Goal: Task Accomplishment & Management: Manage account settings

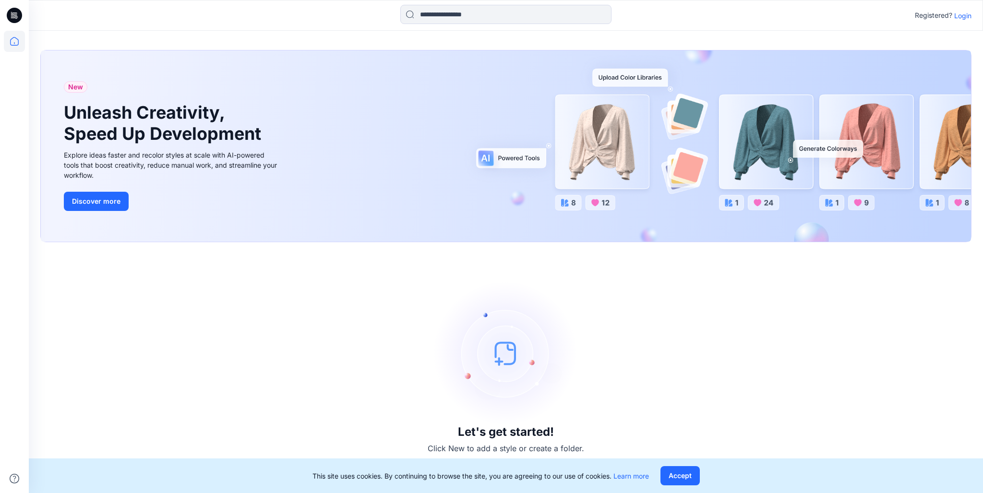
click at [962, 17] on p "Login" at bounding box center [962, 16] width 17 height 10
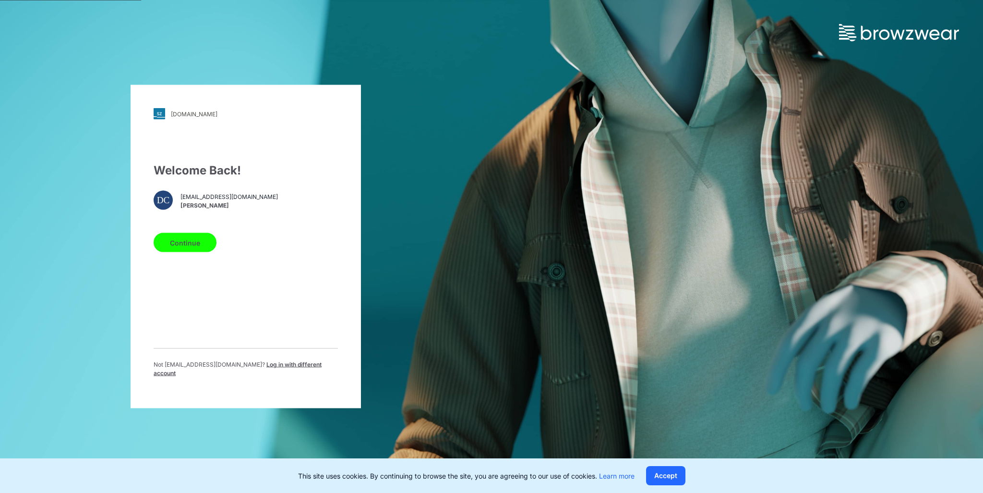
click at [187, 250] on button "Continue" at bounding box center [185, 242] width 63 height 19
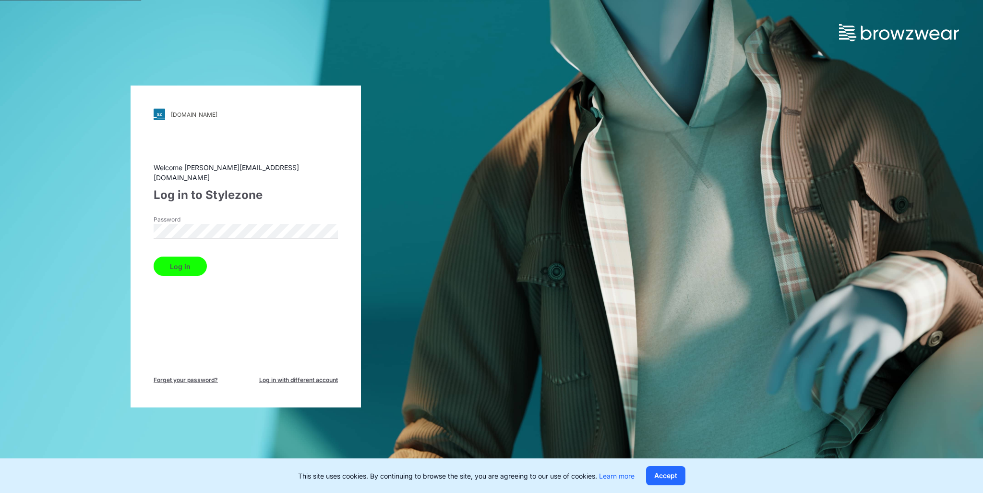
click at [166, 259] on button "Log in" at bounding box center [180, 265] width 53 height 19
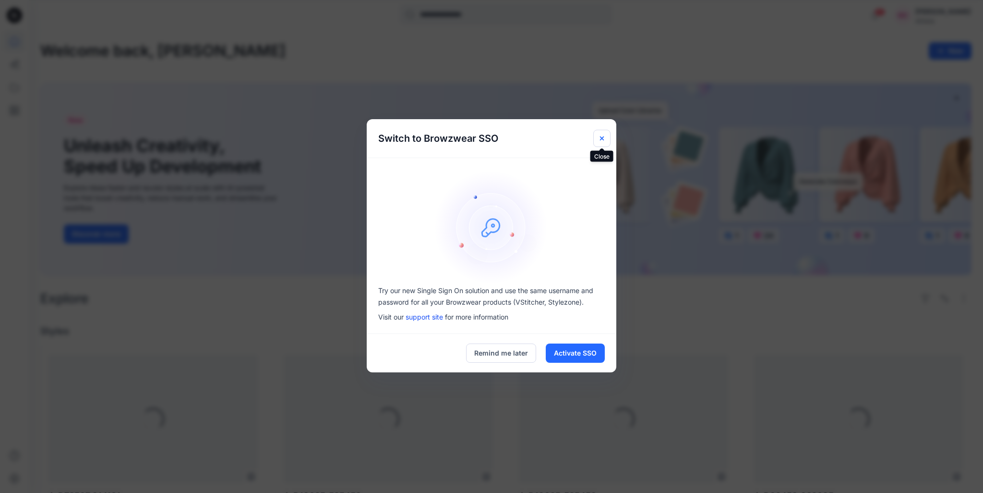
click at [601, 139] on icon "Close" at bounding box center [602, 138] width 4 height 4
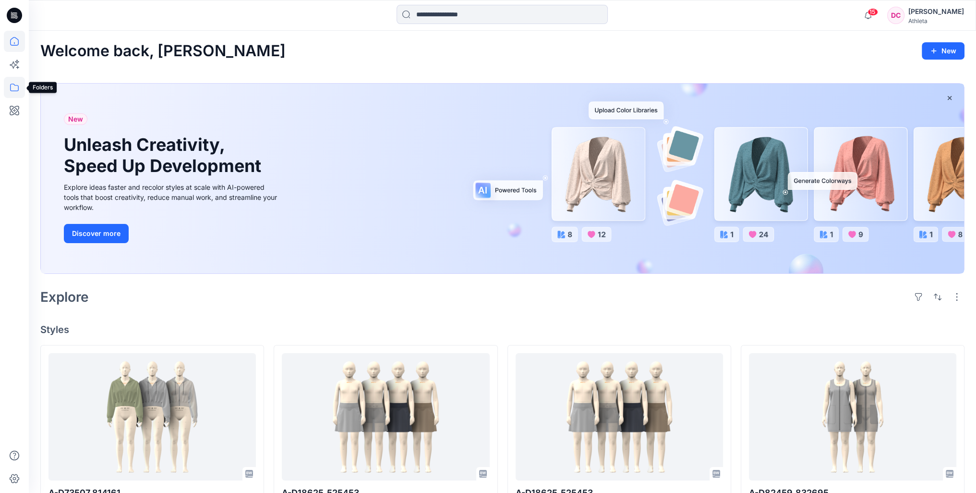
click at [12, 86] on icon at bounding box center [14, 87] width 21 height 21
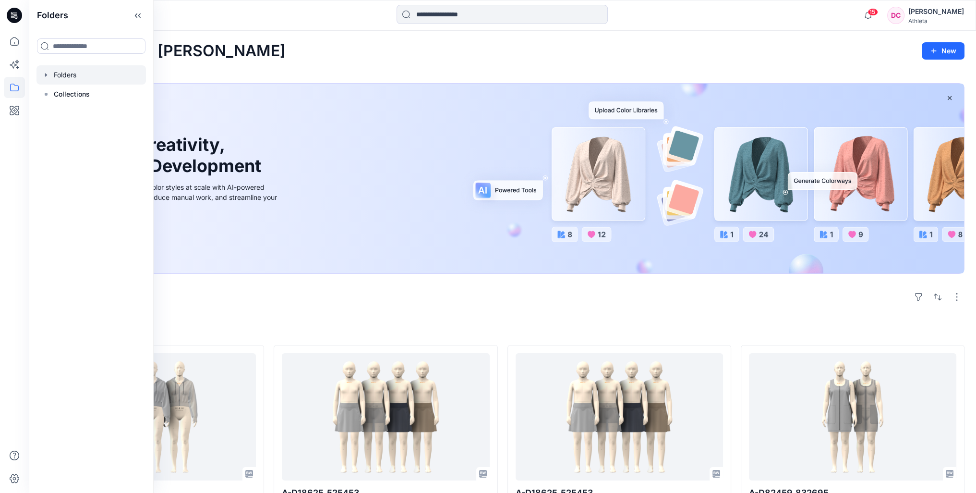
click at [76, 77] on div at bounding box center [90, 74] width 109 height 19
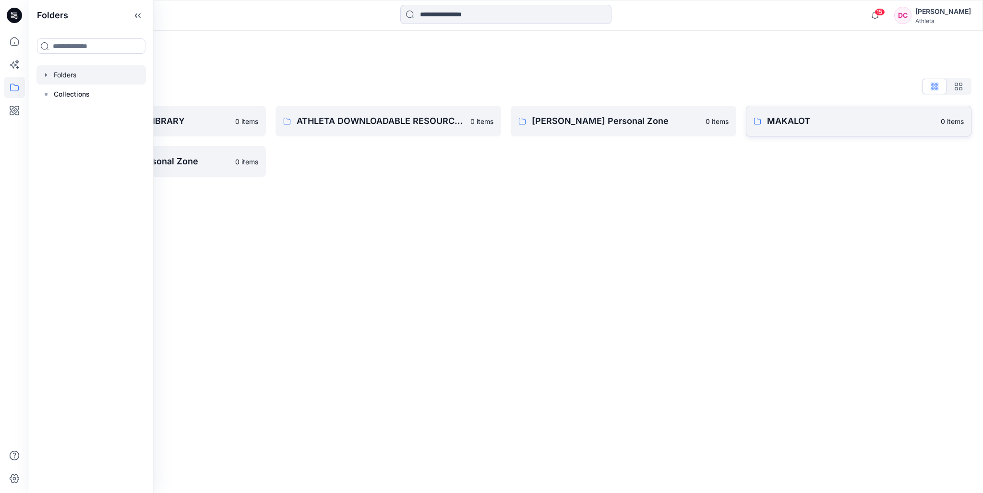
click at [780, 119] on p "MAKALOT" at bounding box center [851, 120] width 168 height 13
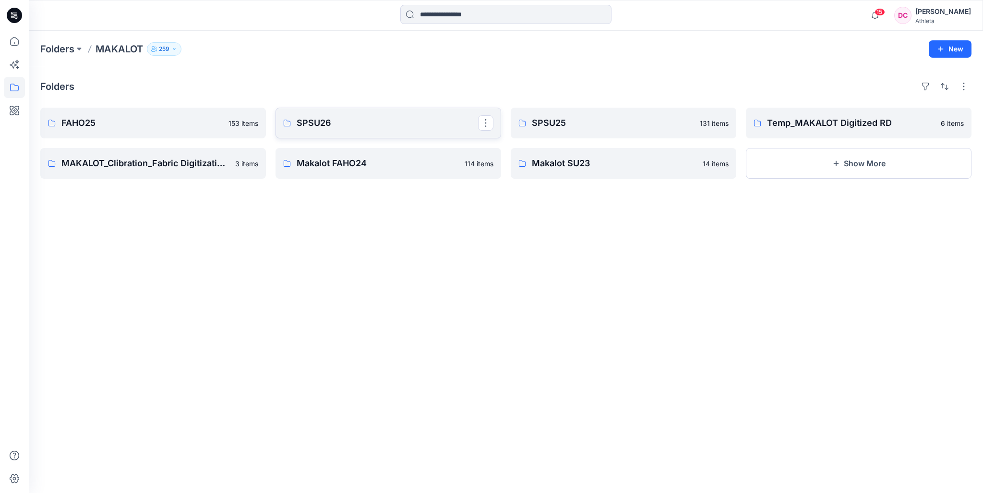
click at [351, 118] on p "SPSU26" at bounding box center [387, 122] width 181 height 13
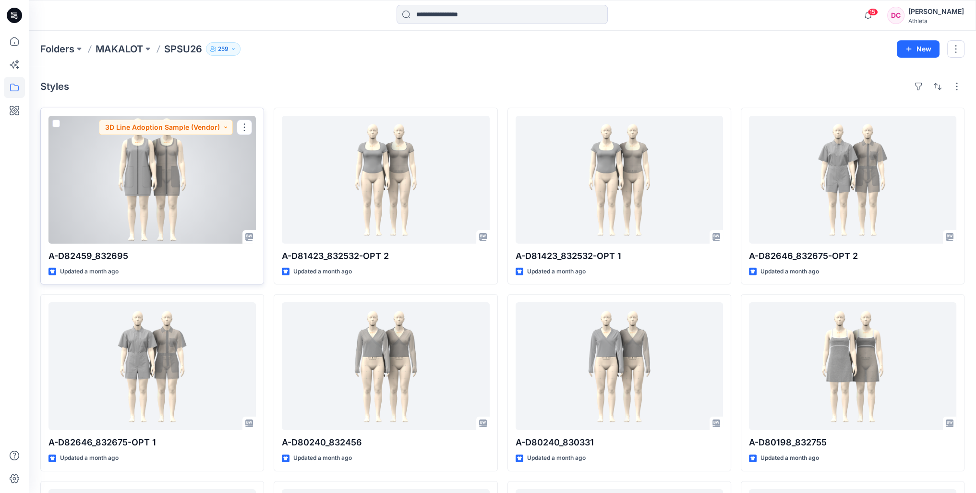
click at [183, 187] on div at bounding box center [151, 180] width 207 height 128
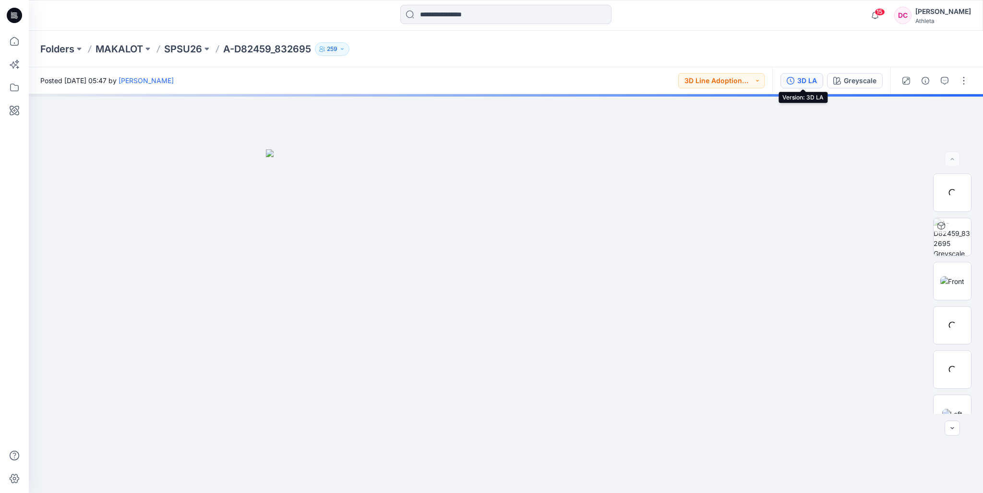
click at [809, 81] on div "3D LA" at bounding box center [807, 80] width 20 height 11
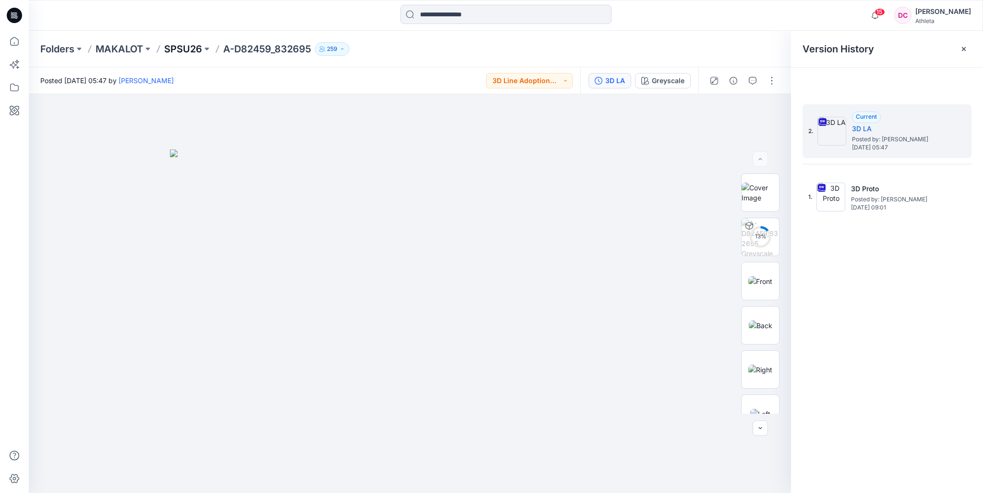
click at [176, 47] on p "SPSU26" at bounding box center [183, 48] width 38 height 13
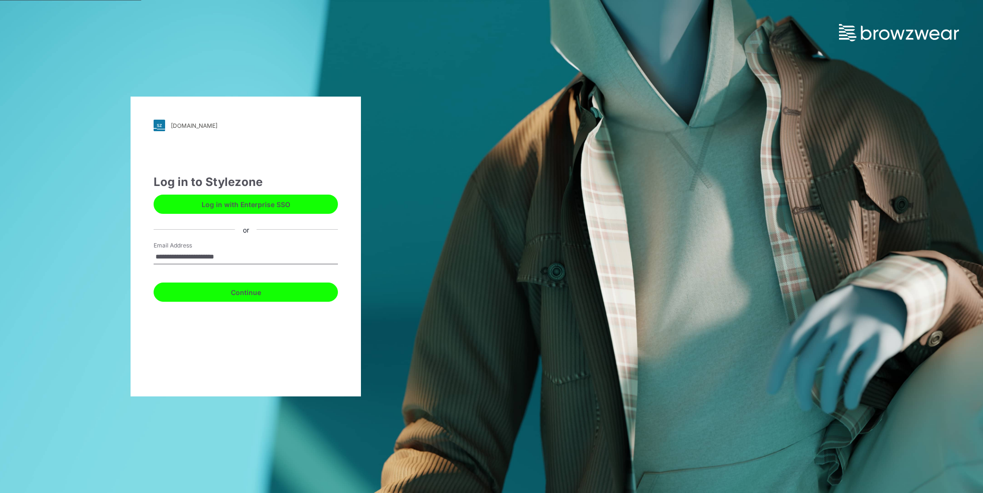
click at [211, 290] on button "Continue" at bounding box center [246, 291] width 184 height 19
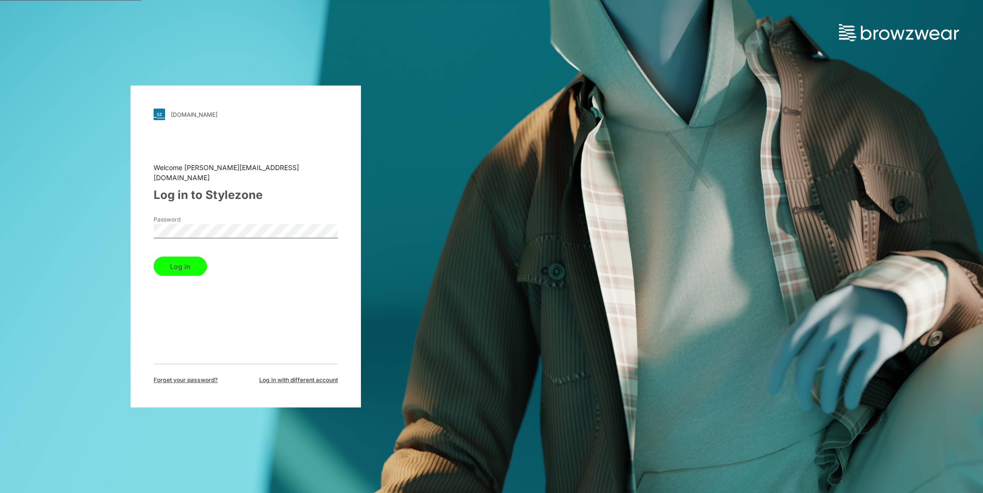
click at [184, 261] on button "Log in" at bounding box center [180, 265] width 53 height 19
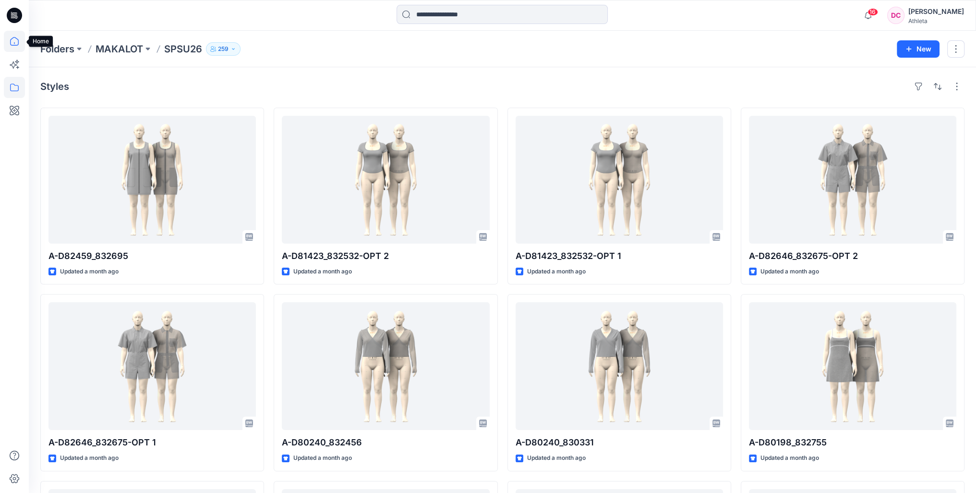
click at [13, 42] on icon at bounding box center [14, 41] width 21 height 21
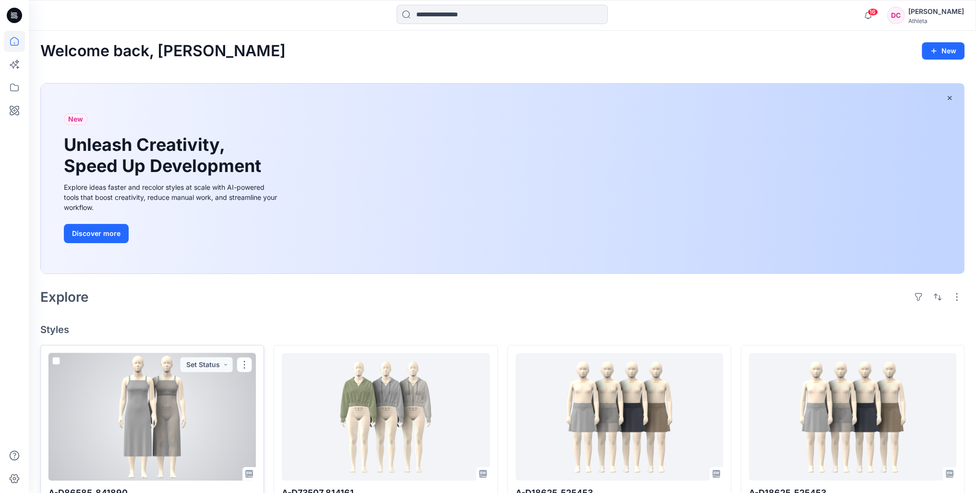
click at [189, 431] on div at bounding box center [151, 417] width 207 height 128
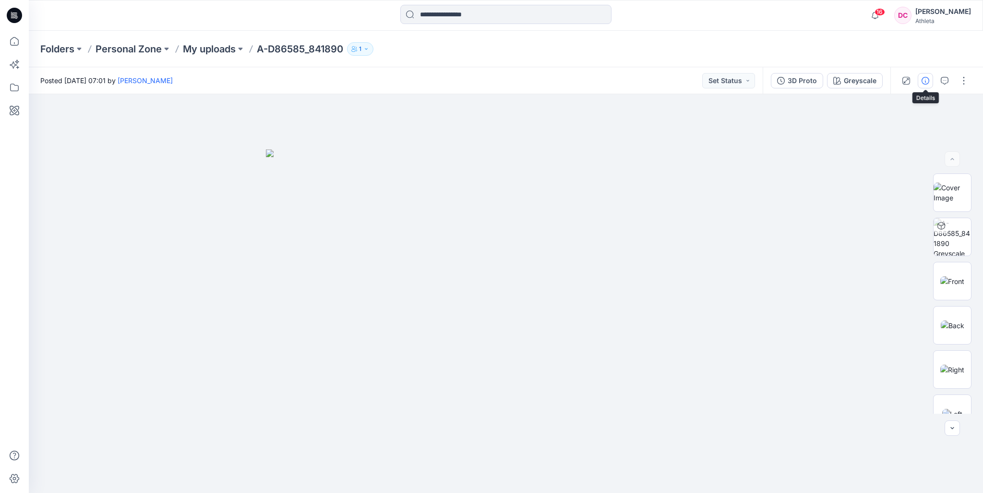
click at [929, 81] on button "button" at bounding box center [925, 80] width 15 height 15
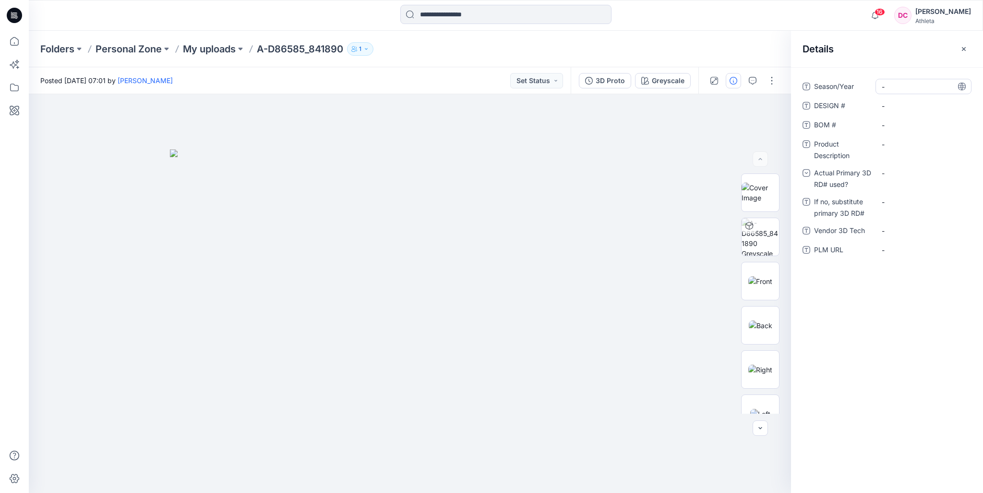
click at [913, 84] on span "-" at bounding box center [924, 87] width 84 height 10
click at [916, 87] on span "-" at bounding box center [924, 87] width 84 height 10
type textarea "****"
click at [911, 101] on \ "-" at bounding box center [924, 106] width 84 height 10
type textarea "******"
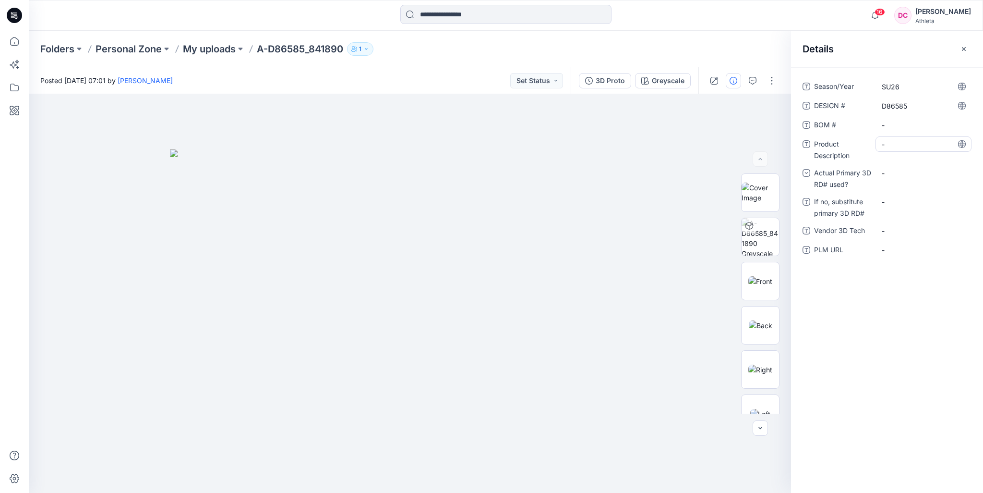
click at [894, 143] on Description "-" at bounding box center [924, 144] width 84 height 10
type textarea "**********"
click at [903, 122] on \ "-" at bounding box center [924, 125] width 84 height 10
click at [902, 124] on \ "-" at bounding box center [924, 125] width 84 height 10
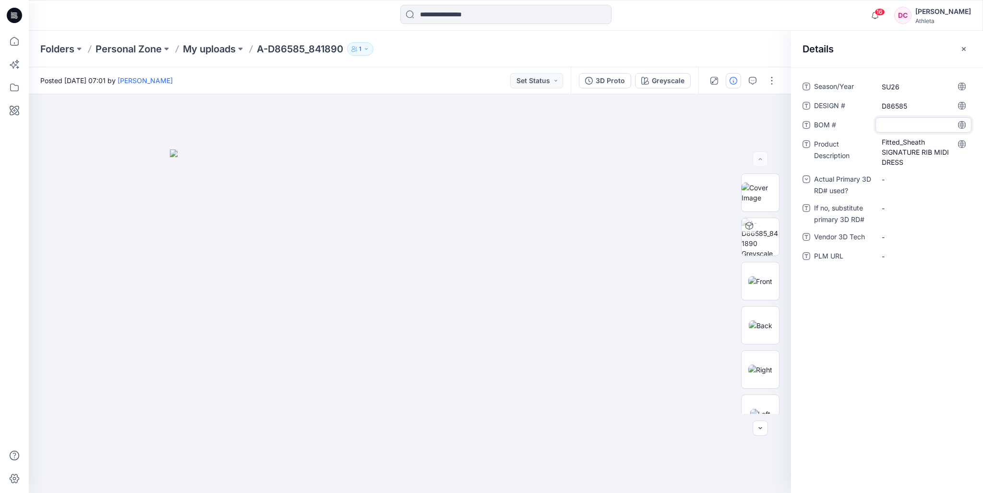
type textarea "******"
click at [899, 180] on div "-" at bounding box center [924, 178] width 96 height 15
click at [896, 233] on div "no" at bounding box center [924, 238] width 92 height 19
click at [899, 208] on RD\ "-" at bounding box center [924, 208] width 84 height 10
type textarea "**"
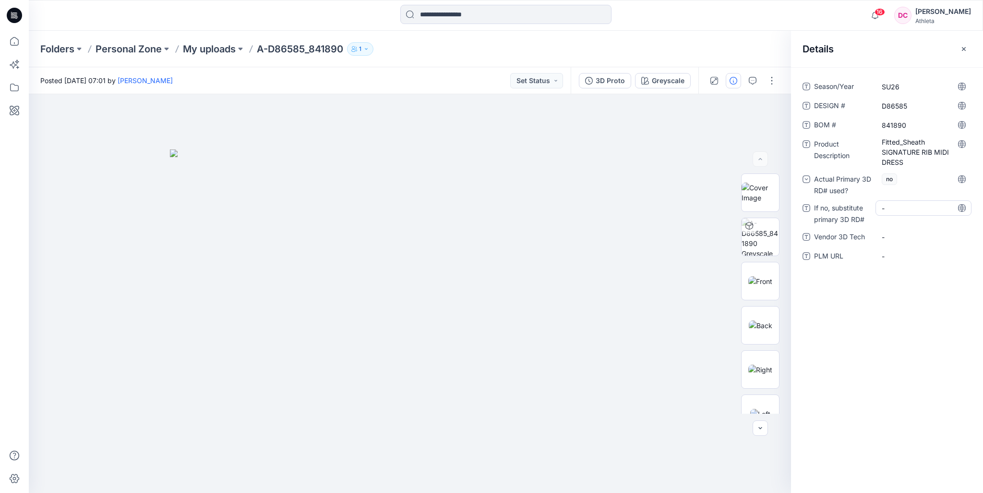
click at [910, 208] on RD\ "-" at bounding box center [924, 208] width 84 height 10
type textarea "*********"
click at [912, 235] on Tech "-" at bounding box center [924, 237] width 84 height 10
type textarea "**********"
click at [919, 144] on Description "Fitted_Sheath SIGNATURE RIB MIDI DRESS" at bounding box center [924, 152] width 84 height 30
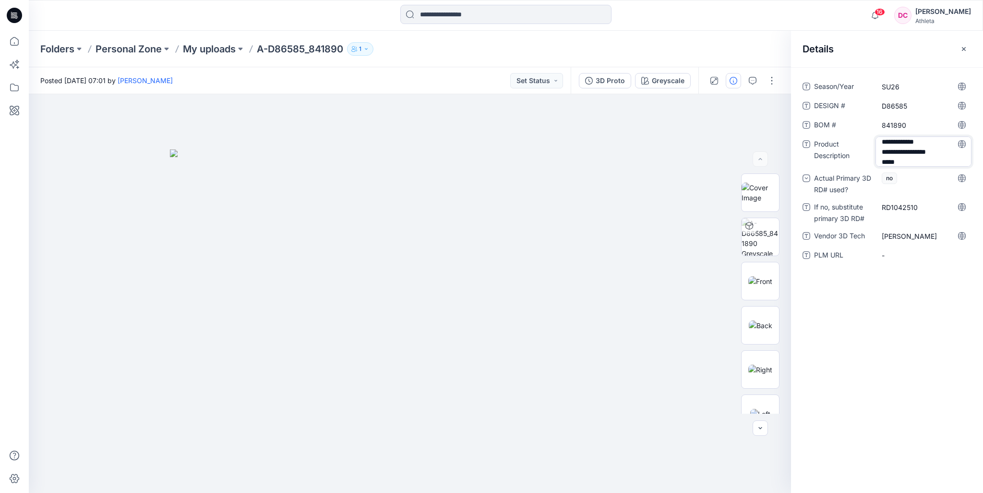
scroll to position [2, 0]
click at [965, 49] on icon "button" at bounding box center [964, 49] width 4 height 4
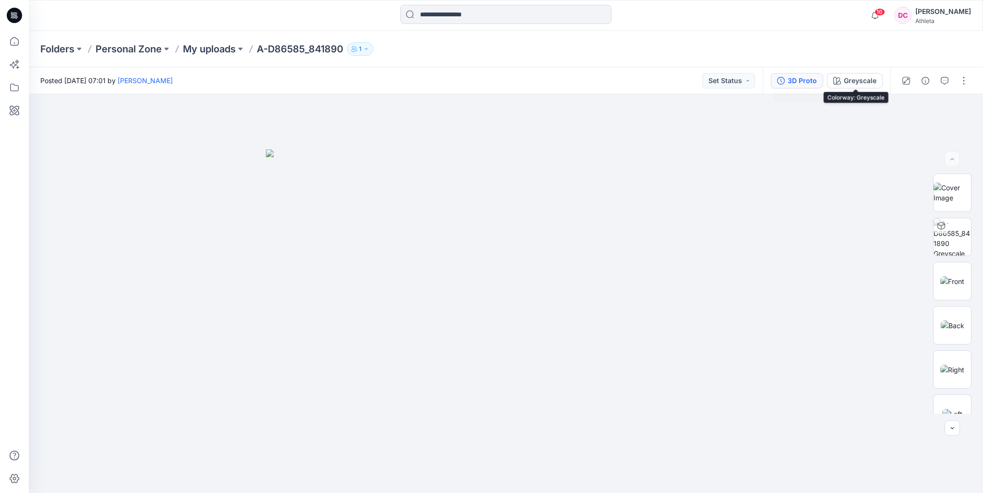
click at [818, 78] on button "3D Proto" at bounding box center [797, 80] width 52 height 15
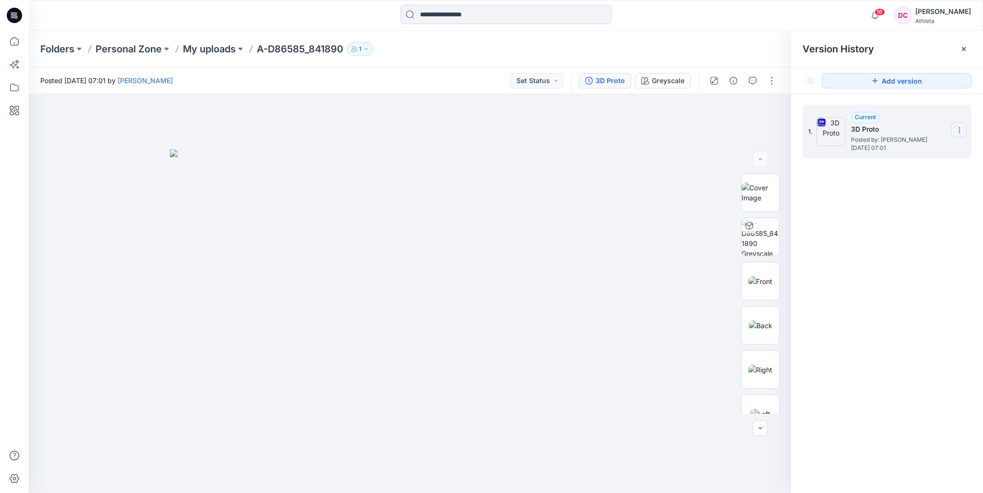
click at [960, 132] on icon at bounding box center [960, 130] width 8 height 8
click at [963, 48] on icon at bounding box center [964, 49] width 4 height 4
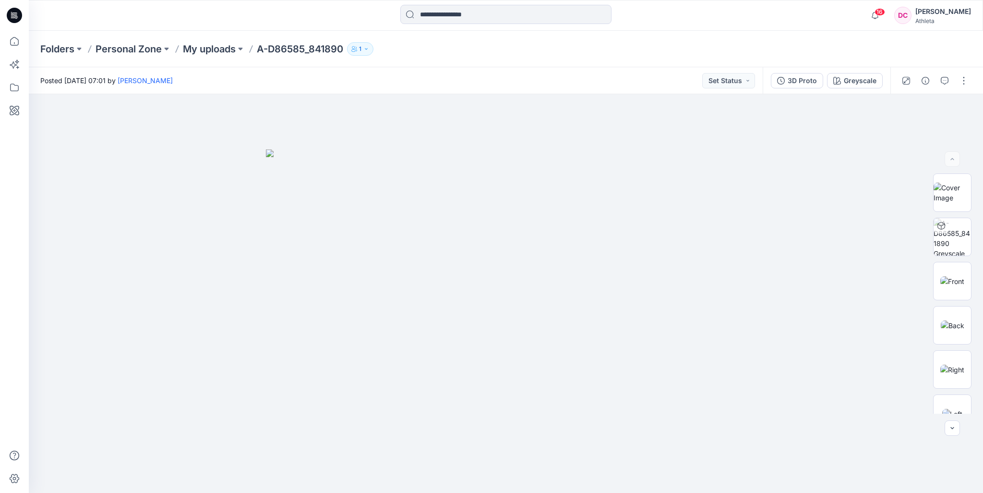
click at [775, 54] on div "Folders Personal Zone My uploads A-D86585_841890 1" at bounding box center [468, 48] width 856 height 13
click at [864, 81] on div "Greyscale" at bounding box center [860, 80] width 33 height 11
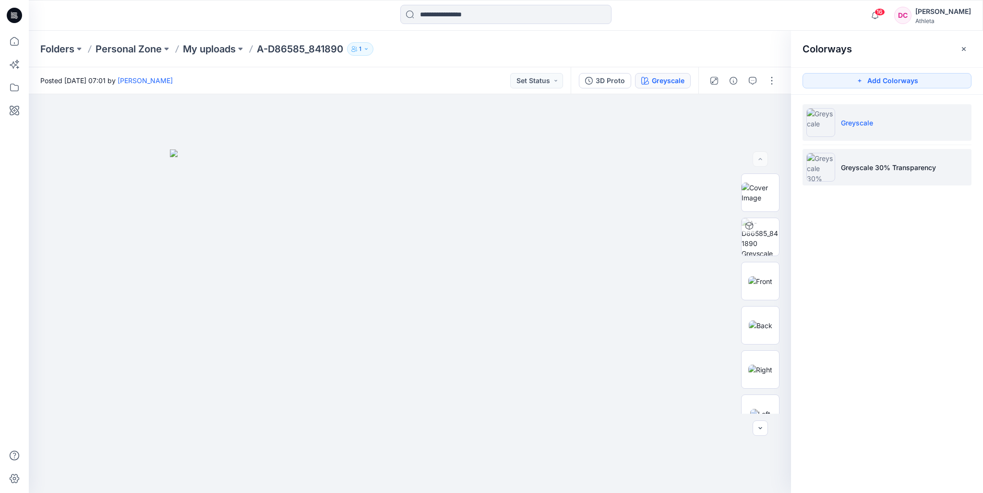
click at [878, 168] on p "Greyscale 30% Transparency" at bounding box center [888, 167] width 95 height 10
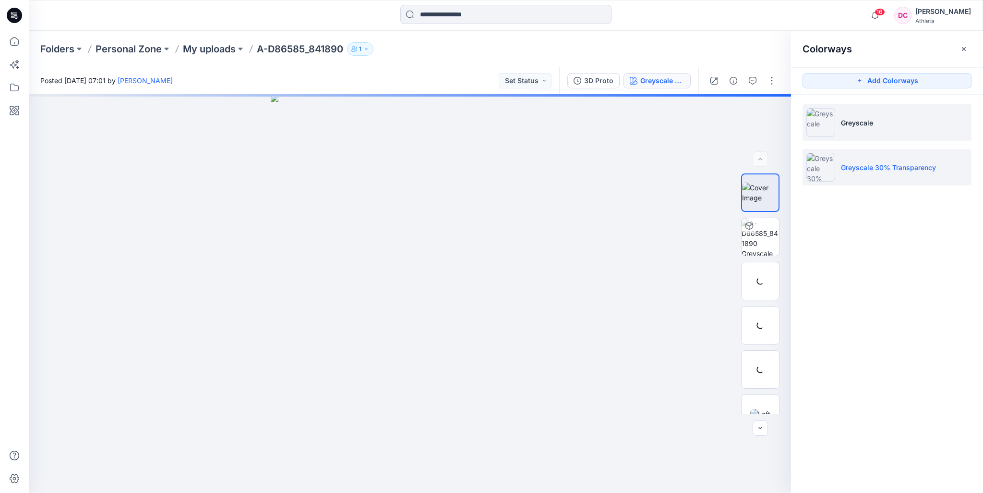
click at [851, 120] on p "Greyscale" at bounding box center [857, 123] width 32 height 10
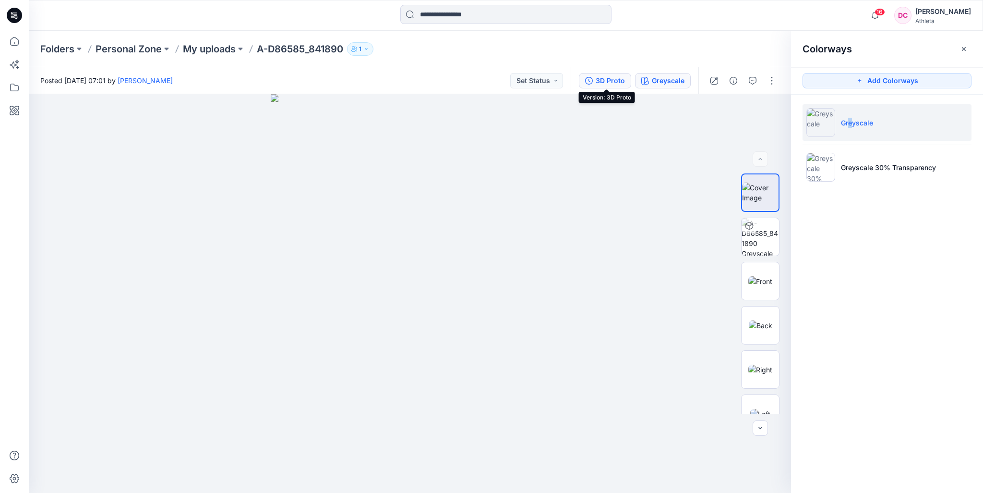
click at [598, 79] on div "3D Proto" at bounding box center [610, 80] width 29 height 11
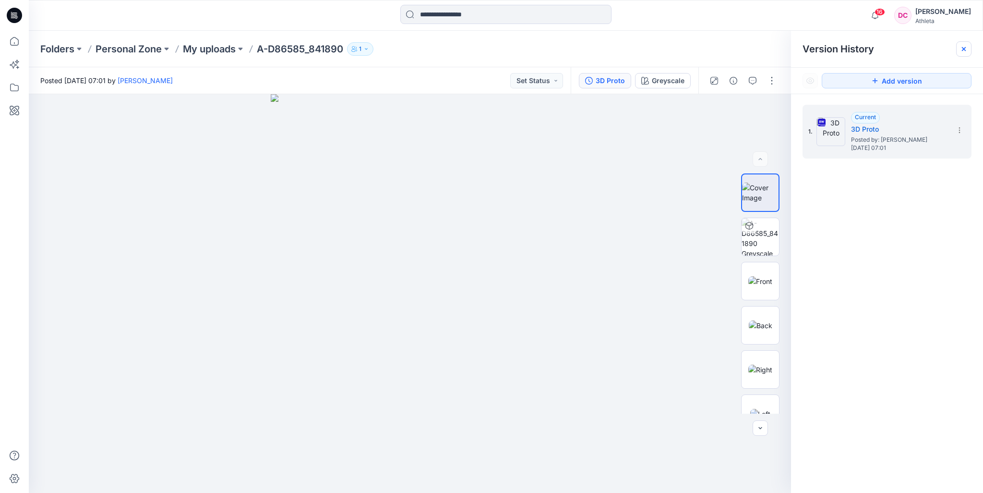
click at [965, 49] on icon at bounding box center [964, 49] width 8 height 8
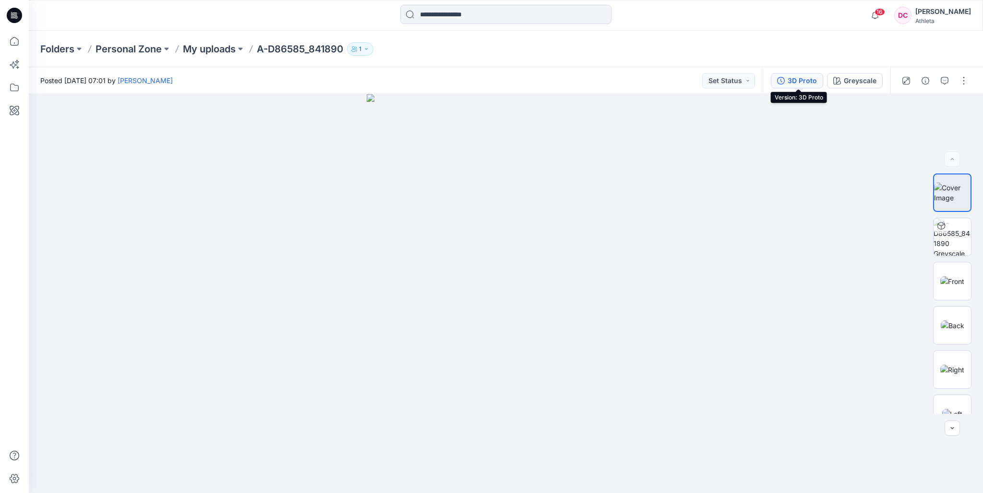
click at [803, 83] on div "3D Proto" at bounding box center [802, 80] width 29 height 11
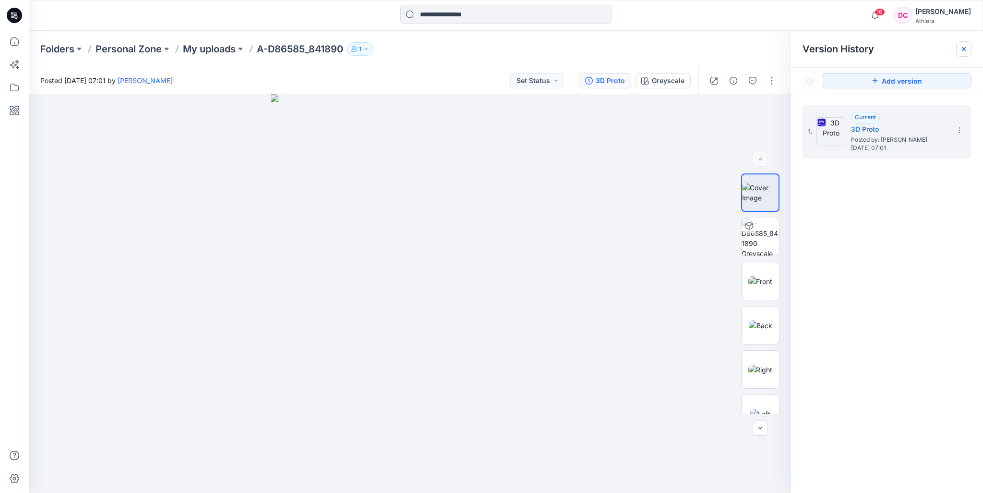
click at [964, 47] on icon at bounding box center [964, 49] width 8 height 8
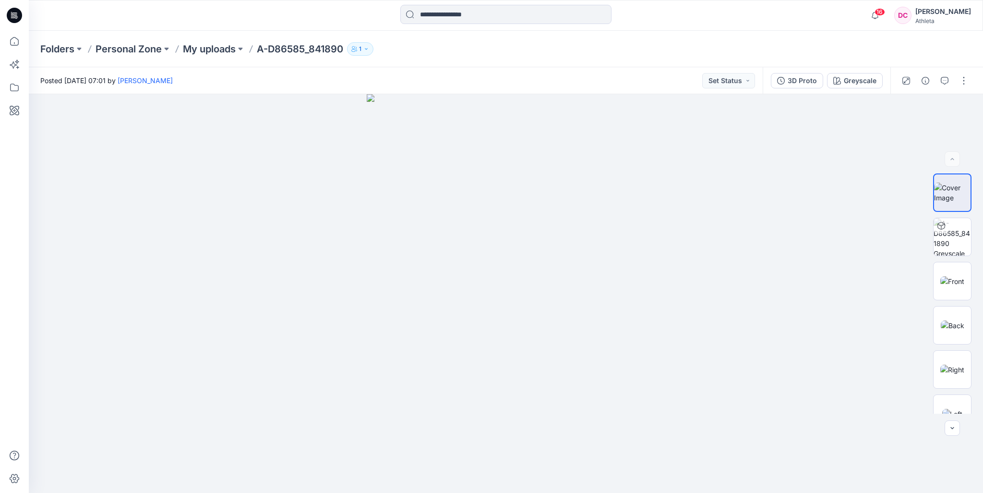
click at [305, 48] on p "A-D86585_841890" at bounding box center [300, 48] width 86 height 13
click at [219, 48] on p "My uploads" at bounding box center [209, 48] width 53 height 13
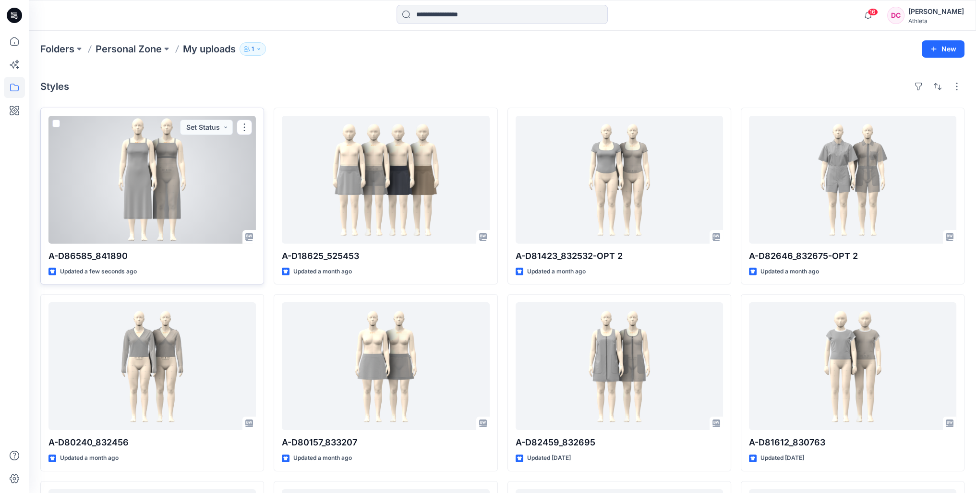
click at [180, 197] on div at bounding box center [151, 180] width 207 height 128
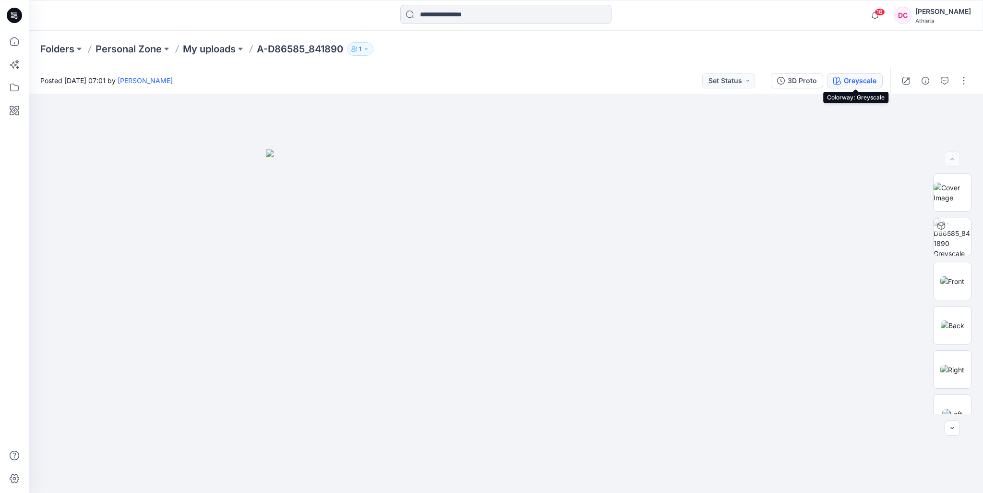
click at [854, 84] on div "Greyscale" at bounding box center [860, 80] width 33 height 11
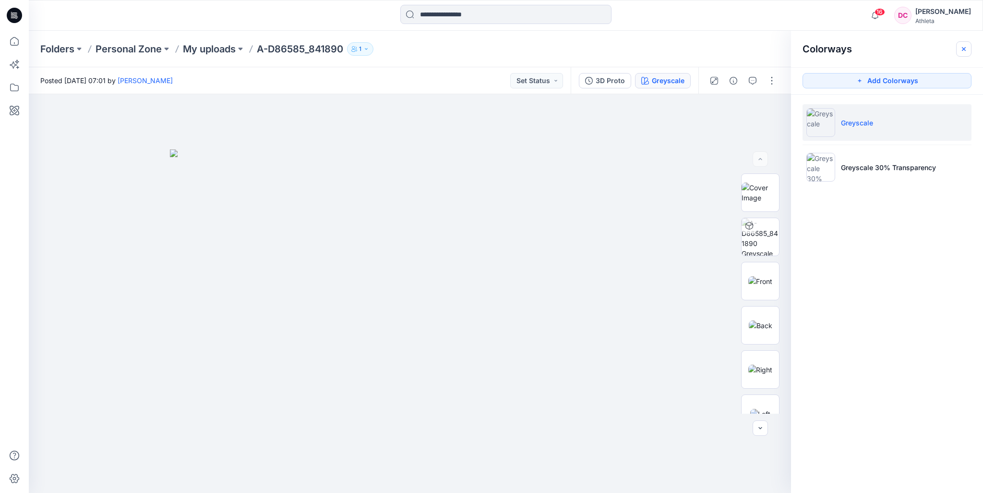
click at [965, 52] on icon "button" at bounding box center [964, 49] width 8 height 8
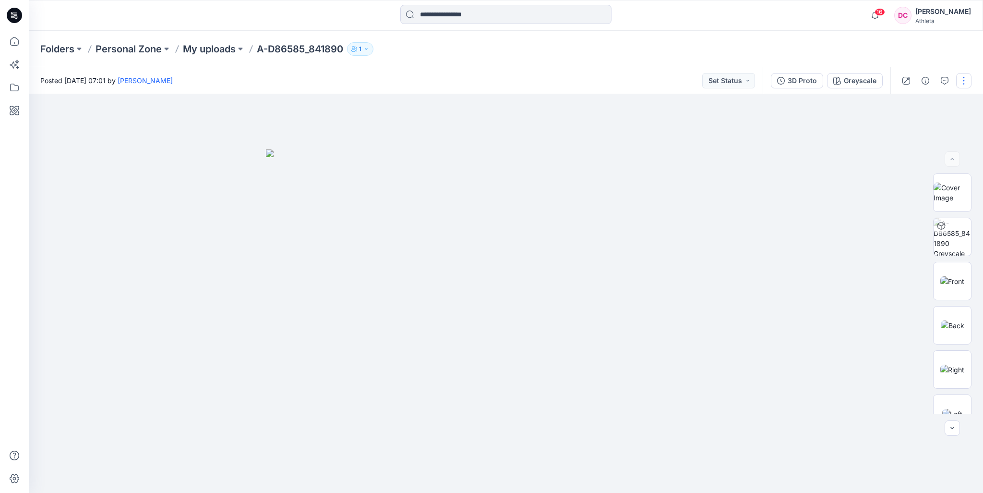
click at [963, 82] on button "button" at bounding box center [963, 80] width 15 height 15
click at [956, 56] on div "Folders Personal Zone My uploads A-D86585_841890 1" at bounding box center [506, 49] width 954 height 36
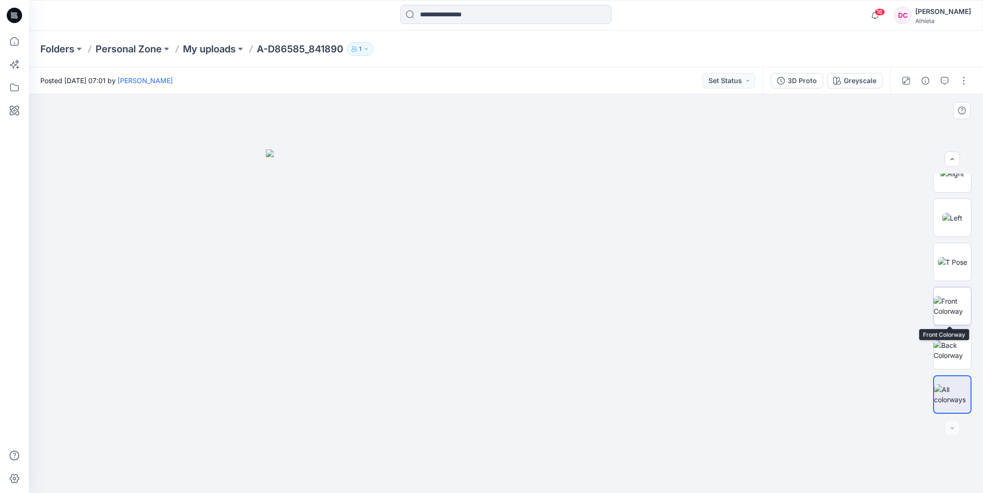
click at [960, 303] on img at bounding box center [952, 306] width 37 height 20
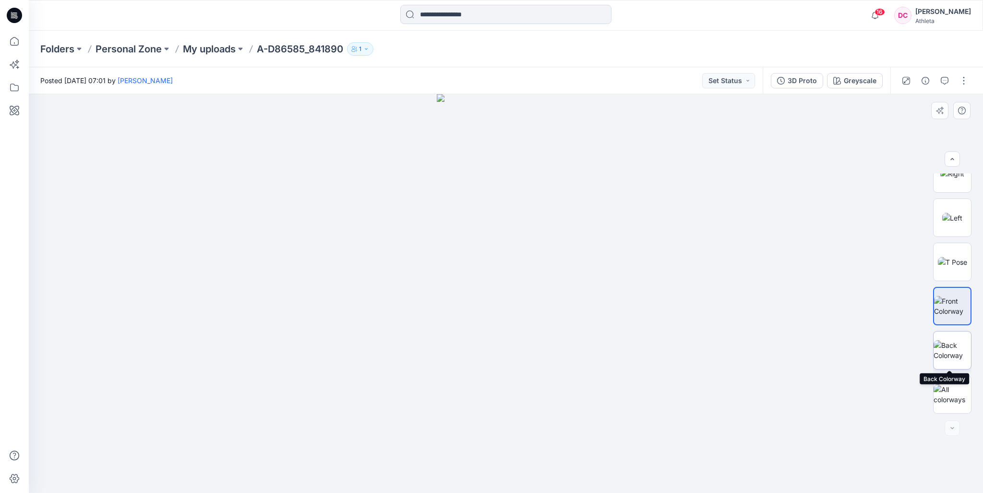
click at [961, 353] on img at bounding box center [952, 350] width 37 height 20
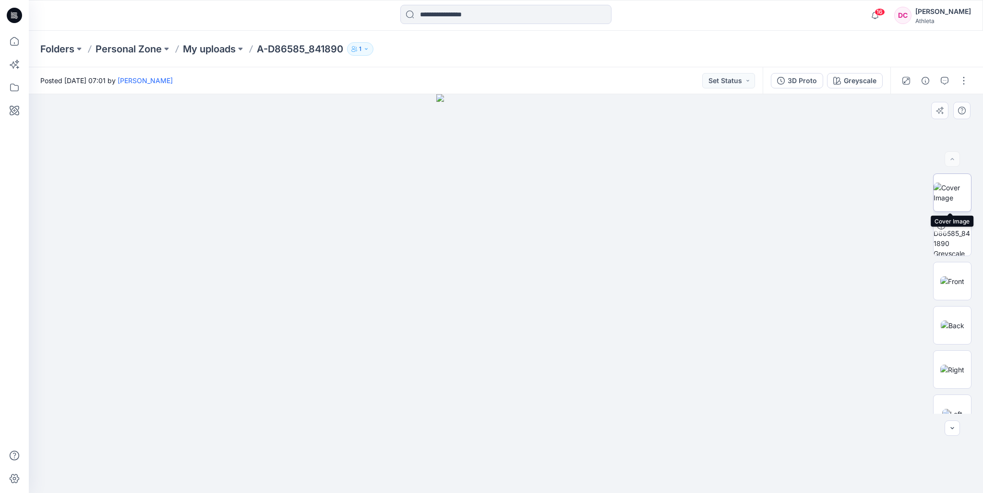
click at [949, 194] on img at bounding box center [952, 192] width 37 height 20
click at [879, 47] on div "Folders Personal Zone My uploads A-D86585_841890 1" at bounding box center [468, 48] width 856 height 13
click at [234, 50] on p "My uploads" at bounding box center [209, 48] width 53 height 13
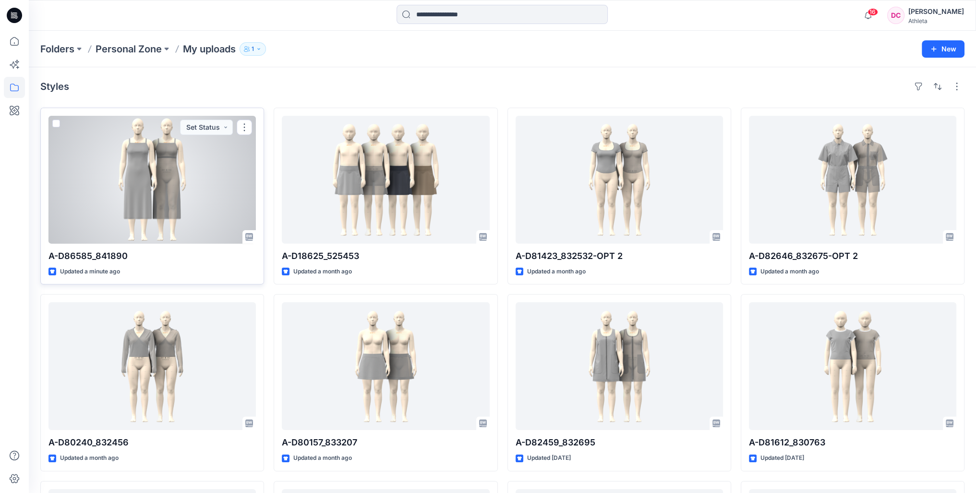
click at [184, 166] on div at bounding box center [151, 180] width 207 height 128
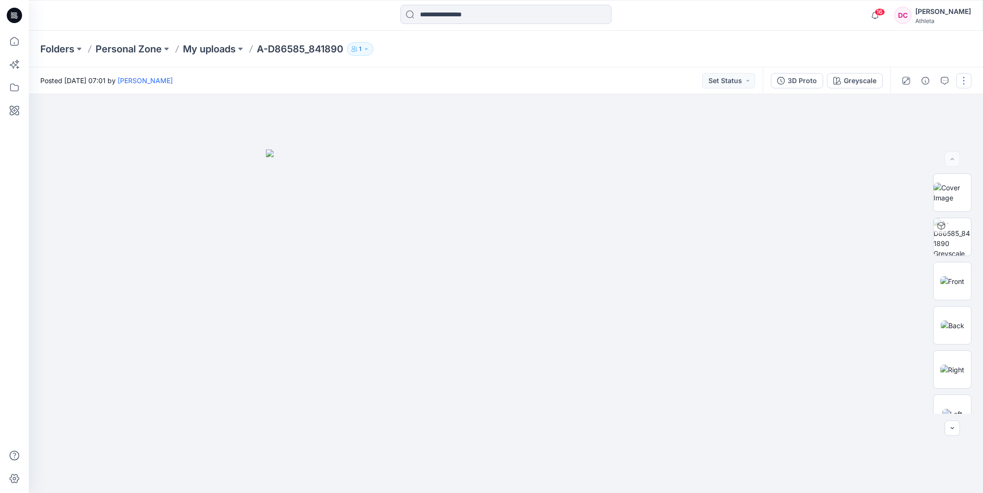
click at [962, 80] on button "button" at bounding box center [963, 80] width 15 height 15
click at [918, 186] on p "Duplicate to..." at bounding box center [919, 183] width 44 height 10
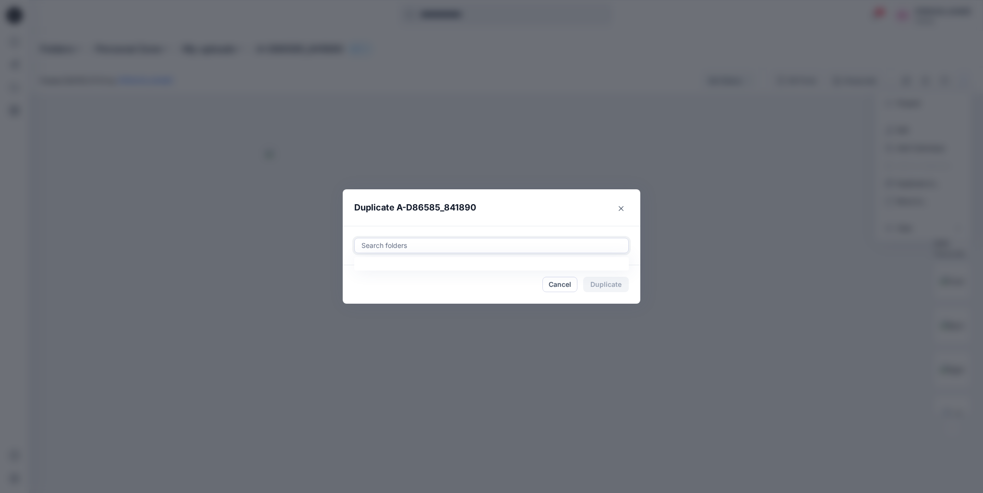
click at [469, 243] on div at bounding box center [492, 246] width 262 height 12
click at [400, 277] on icon at bounding box center [401, 280] width 6 height 6
type input "******"
click at [511, 220] on header "Duplicate A-D86585_841890" at bounding box center [482, 207] width 278 height 36
click at [615, 285] on button "Duplicate" at bounding box center [606, 283] width 46 height 15
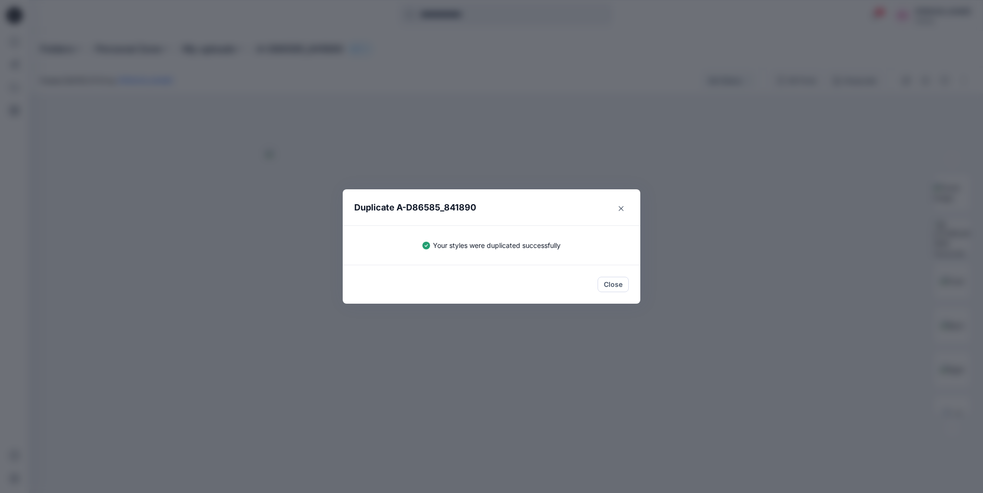
click at [615, 285] on button "Close" at bounding box center [613, 283] width 31 height 15
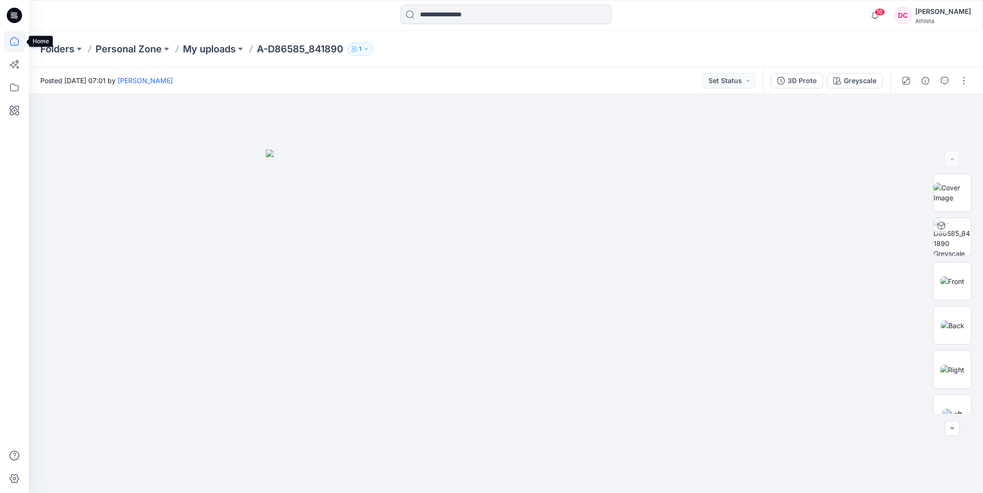
click at [15, 38] on icon at bounding box center [14, 41] width 21 height 21
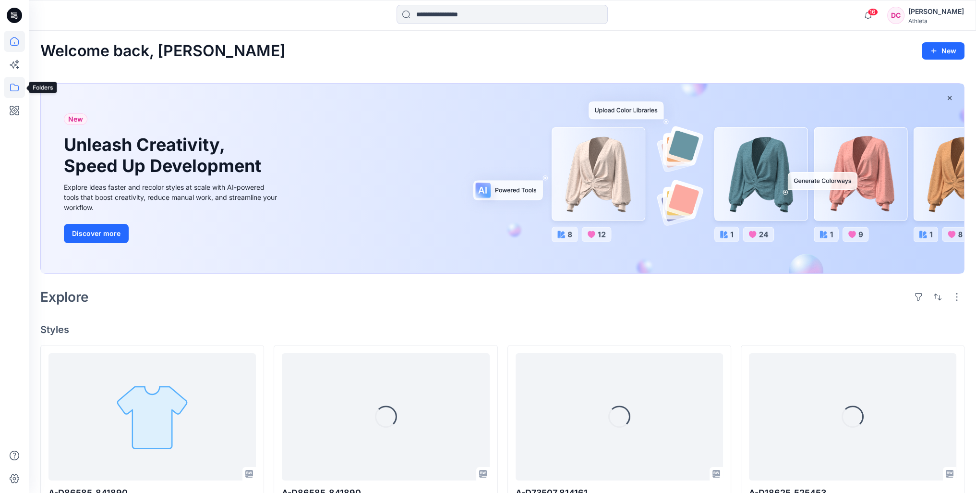
click at [13, 87] on icon at bounding box center [14, 87] width 21 height 21
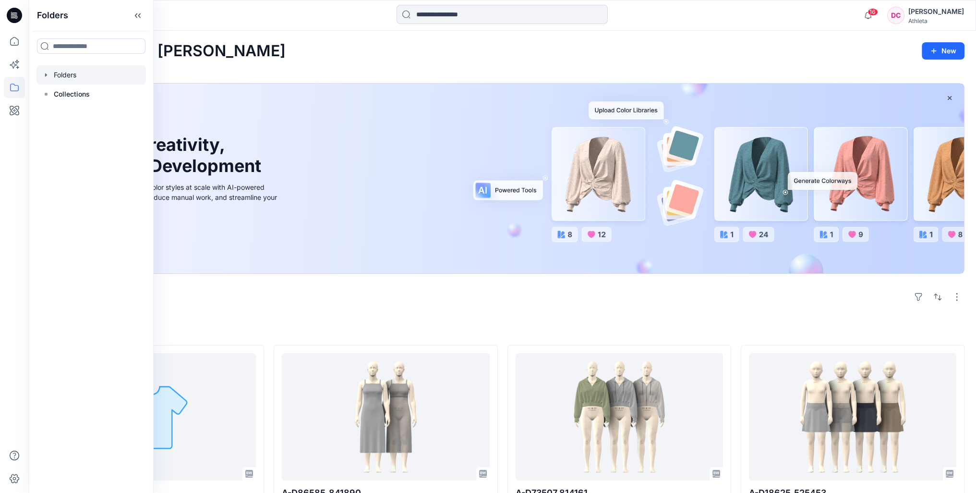
click at [65, 79] on div at bounding box center [90, 74] width 109 height 19
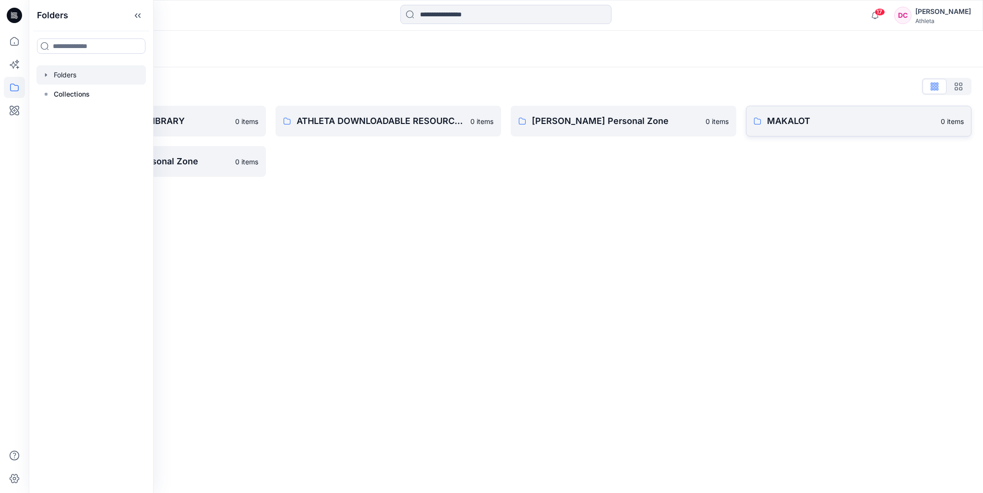
click at [809, 121] on p "MAKALOT" at bounding box center [851, 120] width 168 height 13
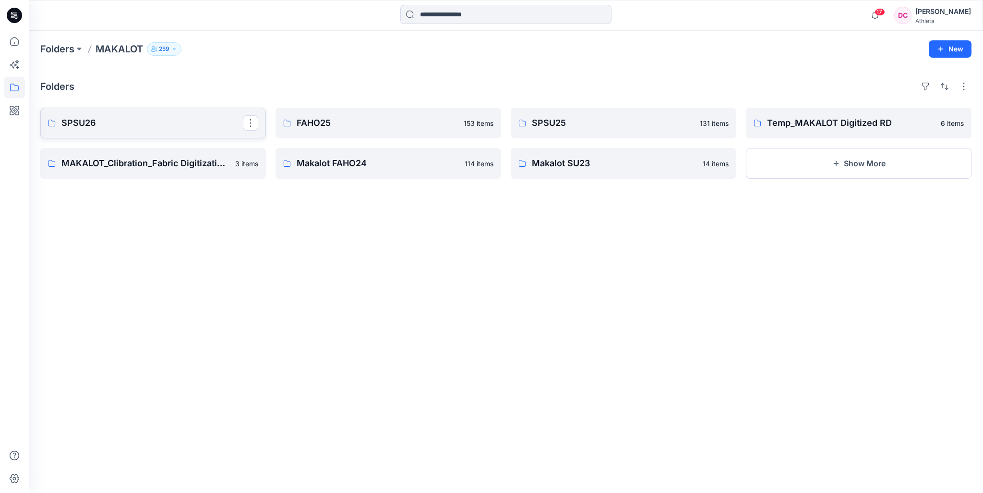
click at [125, 121] on p "SPSU26" at bounding box center [151, 122] width 181 height 13
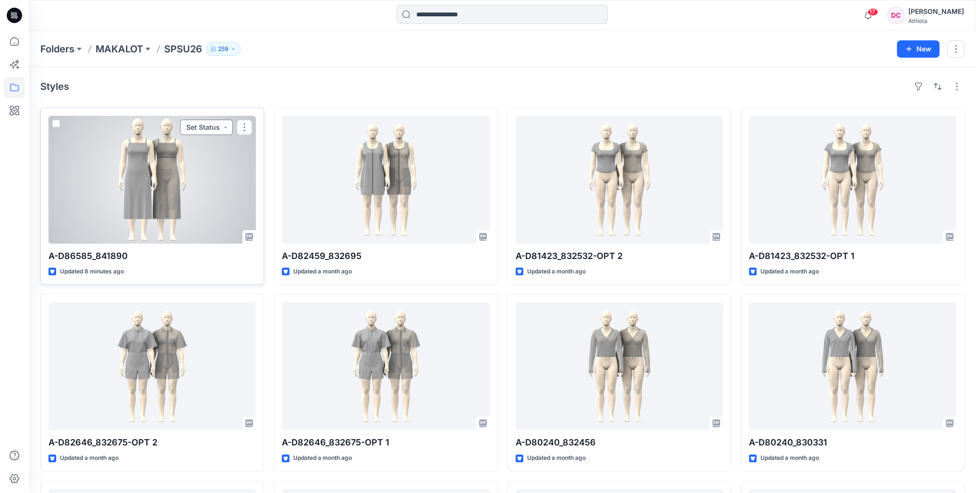
click at [215, 127] on button "Set Status" at bounding box center [206, 127] width 53 height 15
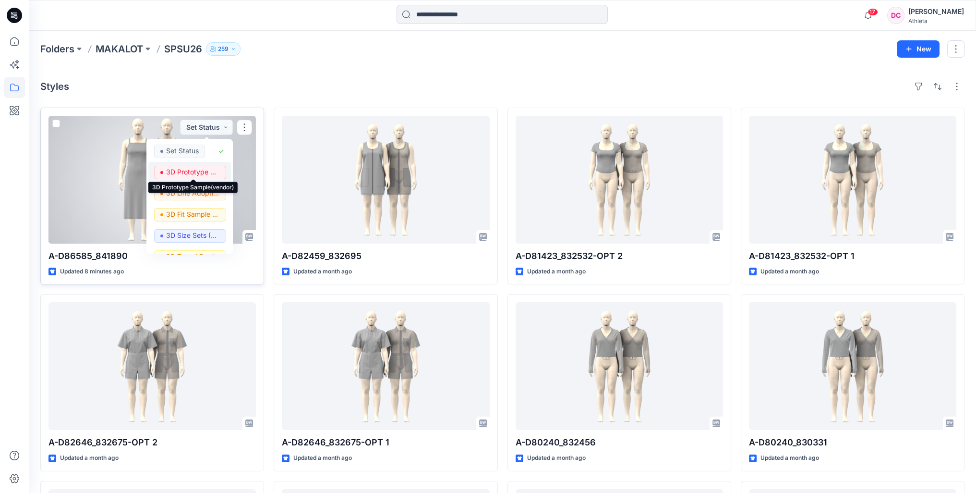
click at [196, 172] on p "3D Prototype Sample(vendor)" at bounding box center [193, 172] width 54 height 12
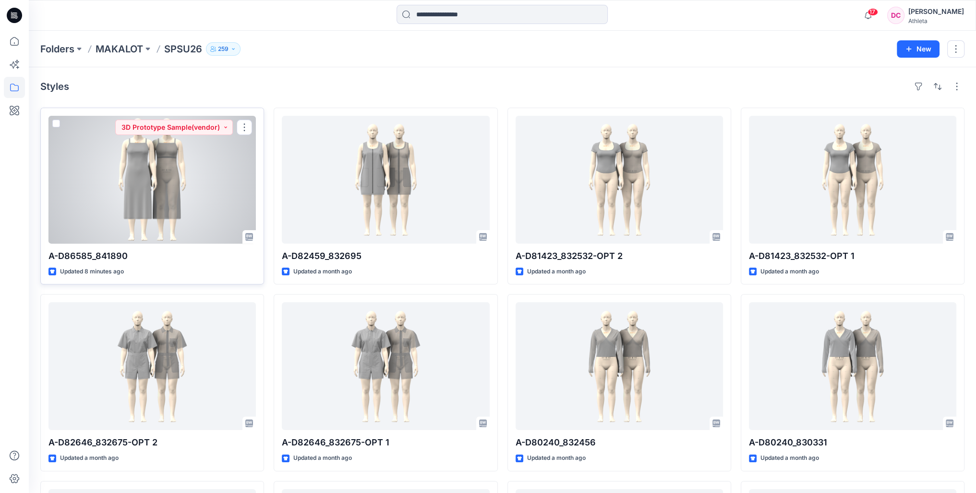
click at [195, 182] on div at bounding box center [151, 180] width 207 height 128
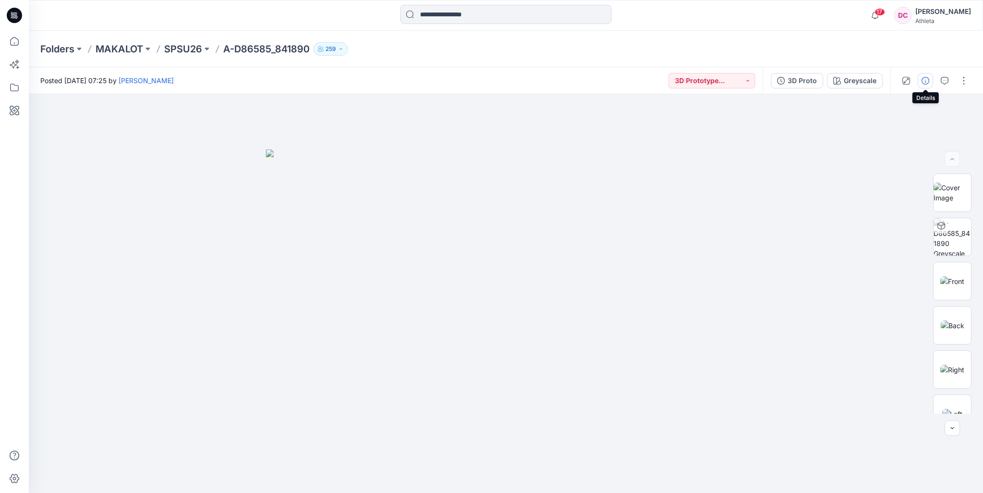
click at [926, 80] on icon "button" at bounding box center [926, 81] width 8 height 8
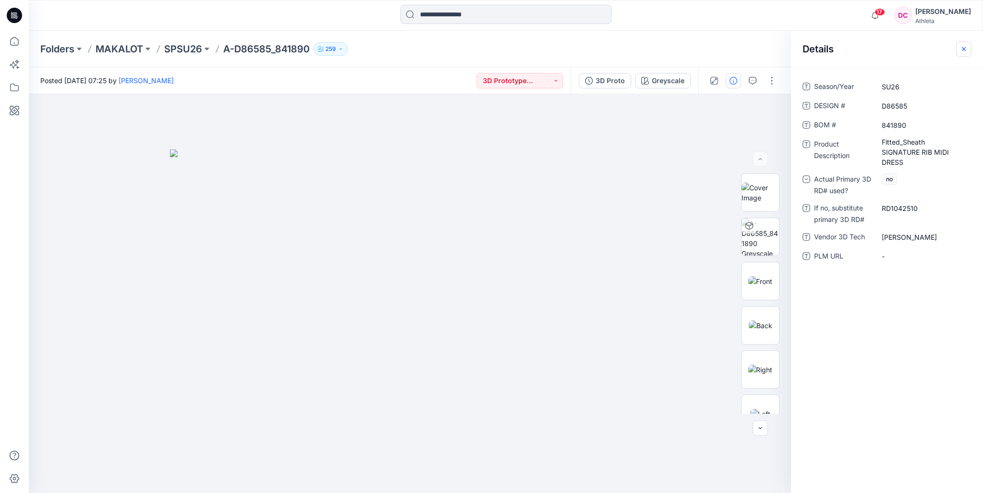
click at [965, 49] on icon "button" at bounding box center [964, 49] width 8 height 8
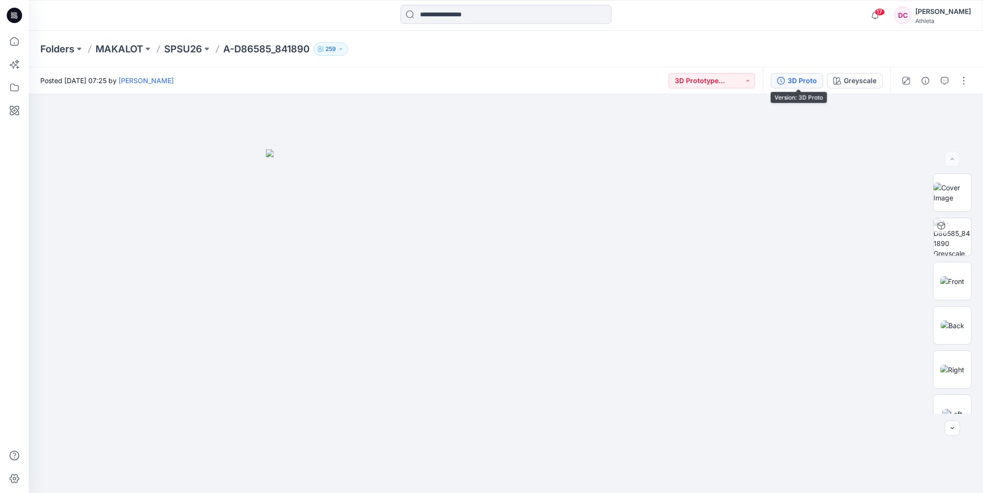
click at [814, 79] on div "3D Proto" at bounding box center [802, 80] width 29 height 11
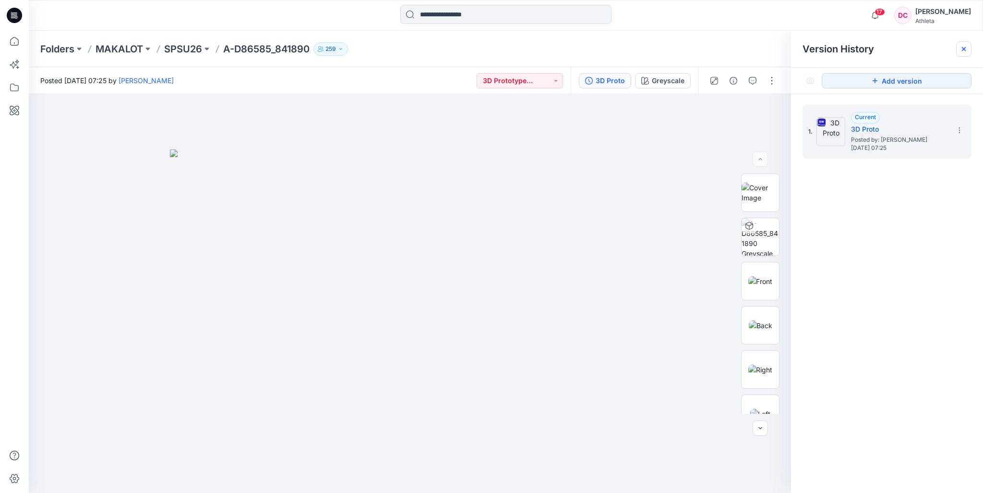
click at [966, 48] on icon at bounding box center [964, 49] width 8 height 8
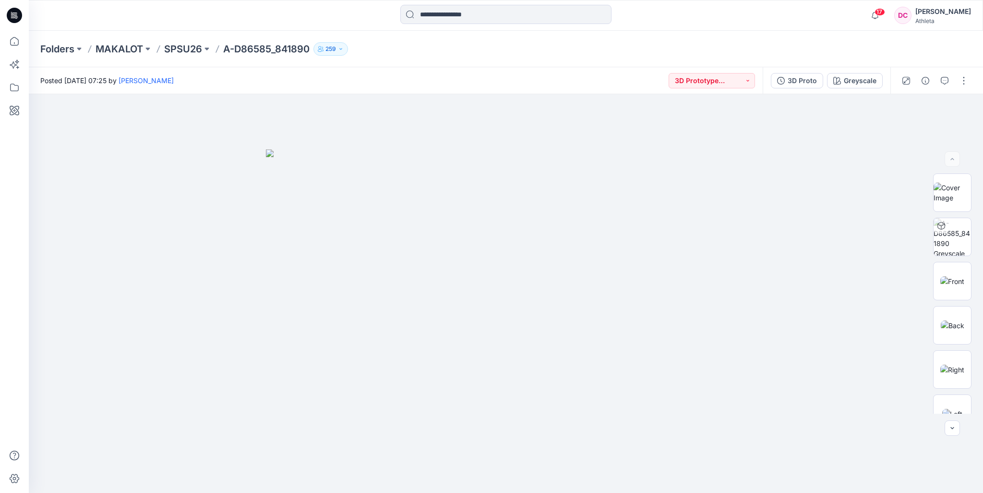
click at [629, 40] on div "Folders MAKALOT SPSU26 A-D86585_841890 259" at bounding box center [506, 49] width 954 height 36
click at [962, 108] on icon "button" at bounding box center [962, 111] width 8 height 8
